Goal: Check status: Check status

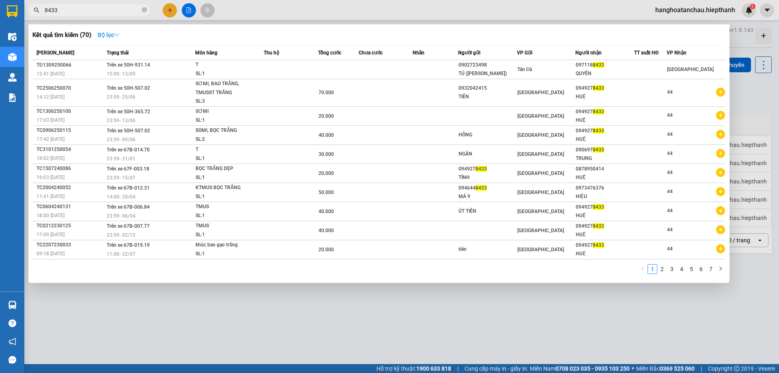
type input "8433"
click at [109, 34] on strong "Bộ lọc" at bounding box center [109, 35] width 22 height 6
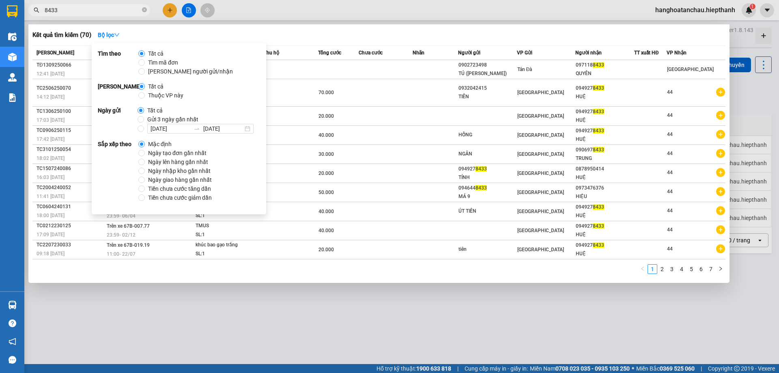
click at [150, 118] on span "Gửi 3 ngày gần nhất" at bounding box center [173, 119] width 58 height 9
click at [144, 118] on input "Gửi 3 ngày gần nhất" at bounding box center [141, 119] width 6 height 6
radio input "true"
radio input "false"
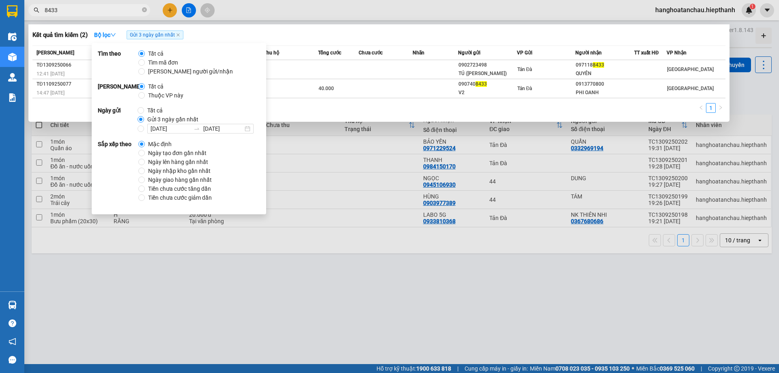
click at [395, 43] on div "Kết quả tìm kiếm ( 2 ) Bộ lọc Gửi 3 ngày gần nhất Mã ĐH Trạng thái Món hàng Thu…" at bounding box center [378, 72] width 701 height 97
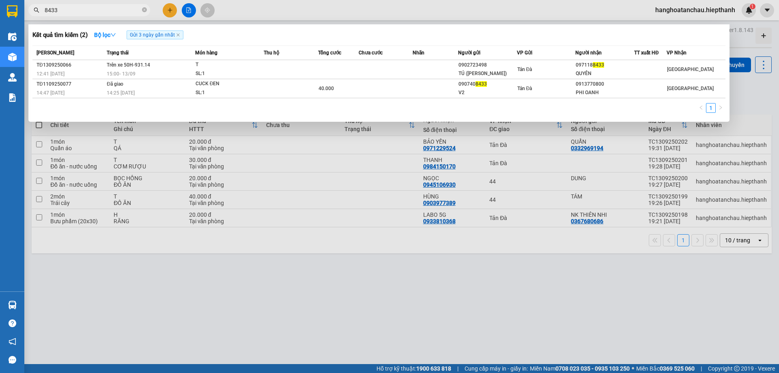
click at [74, 10] on input "8433" at bounding box center [93, 10] width 96 height 9
drag, startPoint x: 86, startPoint y: 7, endPoint x: 27, endPoint y: 18, distance: 59.4
click at [36, 15] on span "8433" at bounding box center [89, 10] width 122 height 12
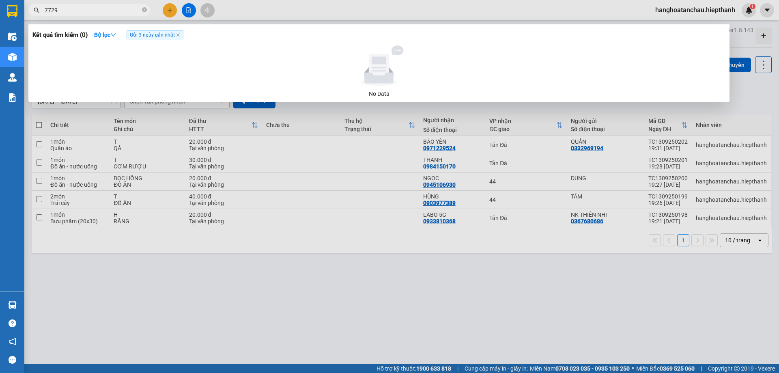
click at [109, 13] on input "7729" at bounding box center [93, 10] width 96 height 9
drag, startPoint x: 81, startPoint y: 13, endPoint x: 0, endPoint y: 17, distance: 80.8
click at [0, 17] on section "Kết quả tìm kiếm ( 0 ) Bộ lọc Gửi 3 ngày gần nhất No Data 7729 hanghoatanchau.h…" at bounding box center [389, 186] width 779 height 373
type input "7729"
click at [178, 34] on icon "close" at bounding box center [178, 35] width 4 height 4
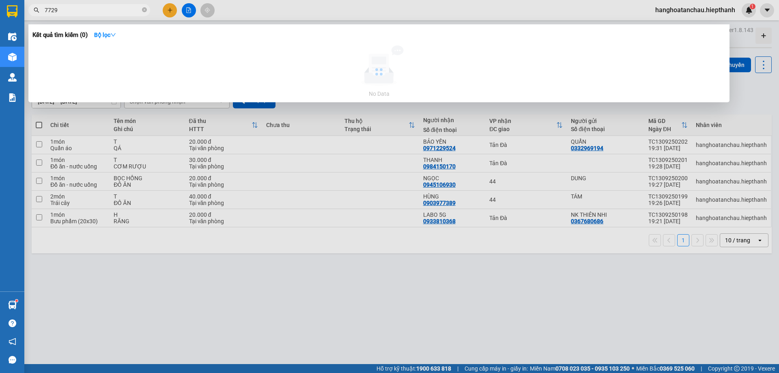
click at [87, 13] on input "7729" at bounding box center [93, 10] width 96 height 9
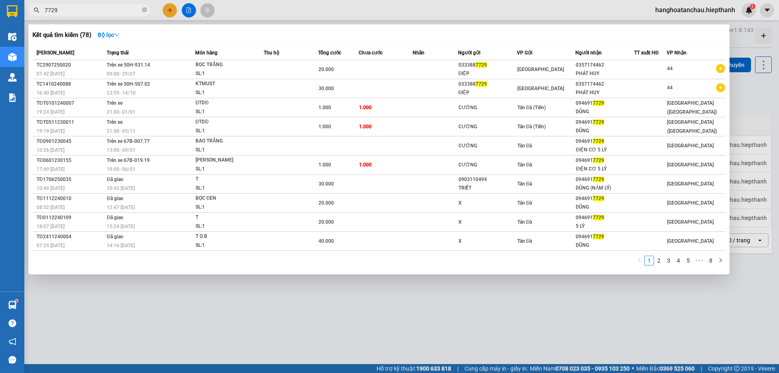
drag, startPoint x: 80, startPoint y: 13, endPoint x: 56, endPoint y: 19, distance: 24.7
click at [60, 17] on div "Kết quả tìm kiếm ( 78 ) Bộ lọc Mã ĐH Trạng thái Món hàng Thu hộ Tổng cước Chưa …" at bounding box center [79, 10] width 158 height 14
drag, startPoint x: 32, startPoint y: 6, endPoint x: 24, endPoint y: 6, distance: 8.2
click at [24, 6] on div "7729" at bounding box center [79, 10] width 158 height 12
click at [143, 11] on icon "close-circle" at bounding box center [144, 9] width 5 height 5
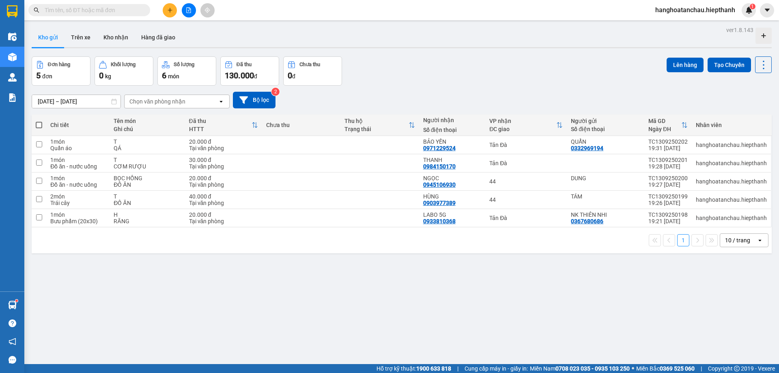
click at [48, 40] on button "Kho gửi" at bounding box center [48, 37] width 33 height 19
